Goal: Book appointment/travel/reservation

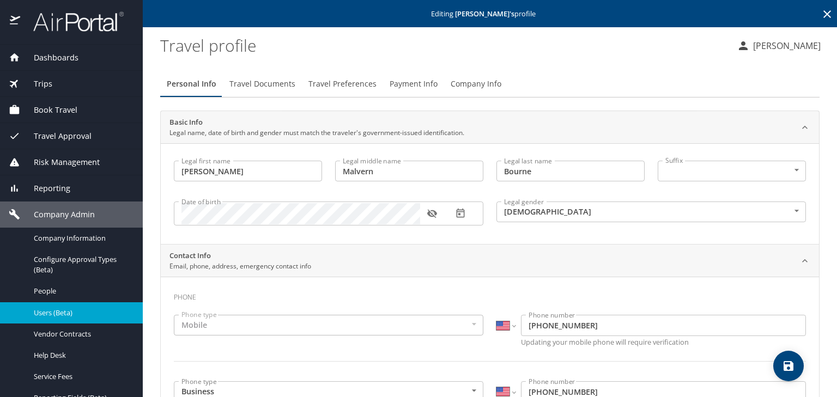
select select "US"
select select "CN"
click at [59, 104] on span "Book Travel" at bounding box center [48, 110] width 57 height 12
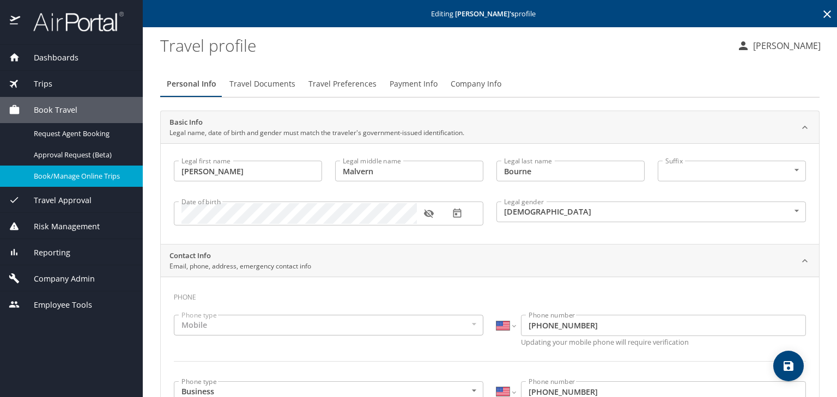
click at [75, 173] on span "Book/Manage Online Trips" at bounding box center [82, 176] width 96 height 10
